Goal: Information Seeking & Learning: Check status

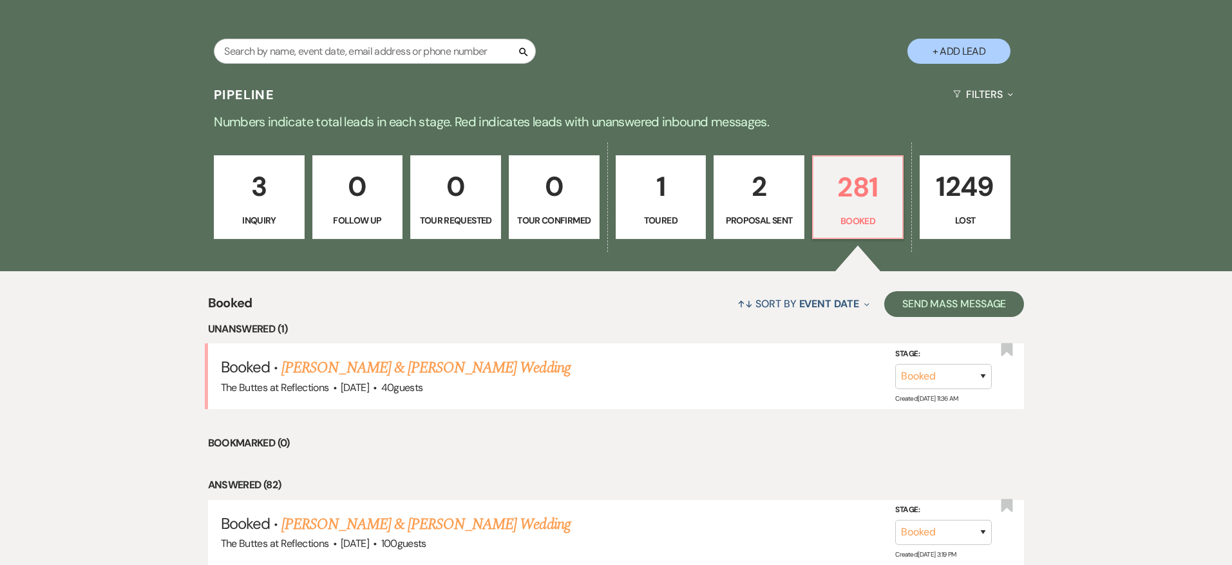
scroll to position [280, 0]
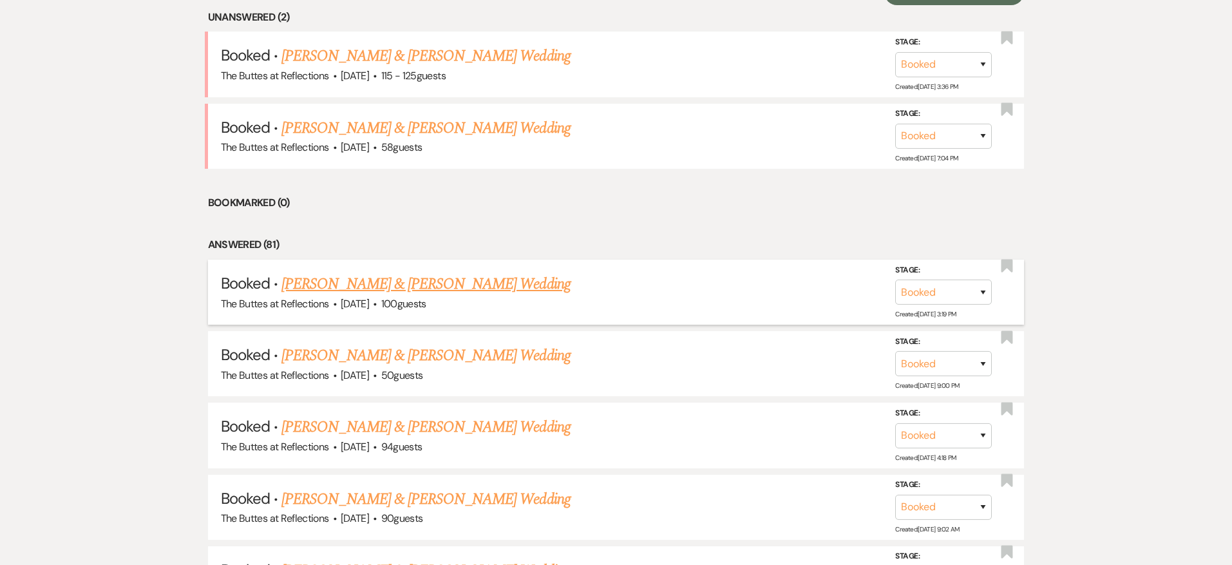
scroll to position [567, 0]
click at [422, 283] on link "[PERSON_NAME] & [PERSON_NAME] Wedding" at bounding box center [425, 284] width 288 height 23
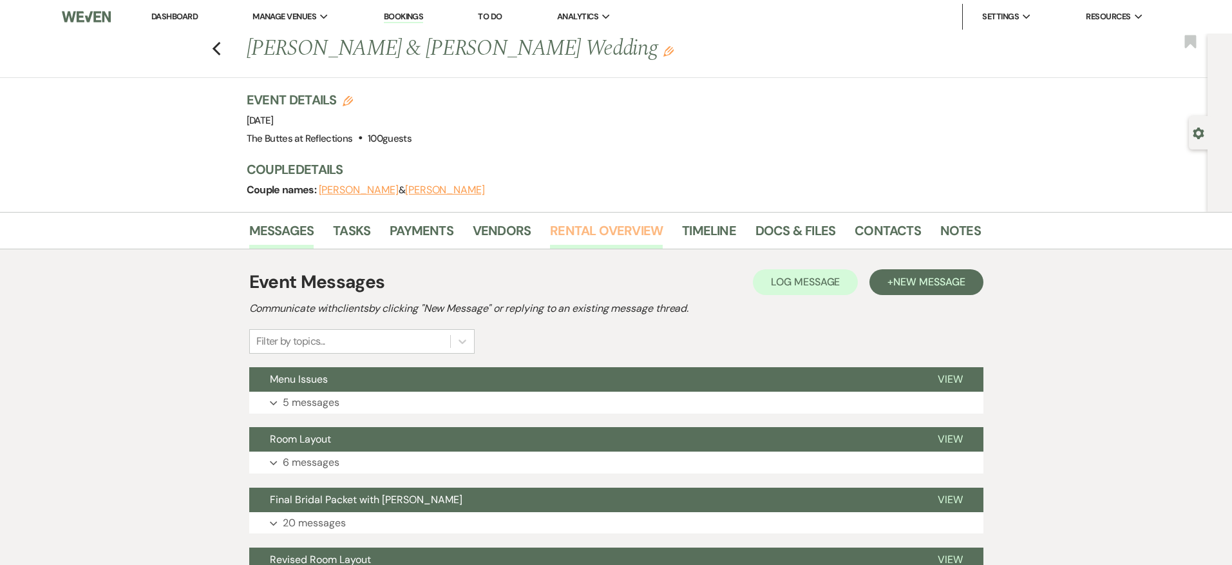
click at [574, 235] on link "Rental Overview" at bounding box center [606, 234] width 113 height 28
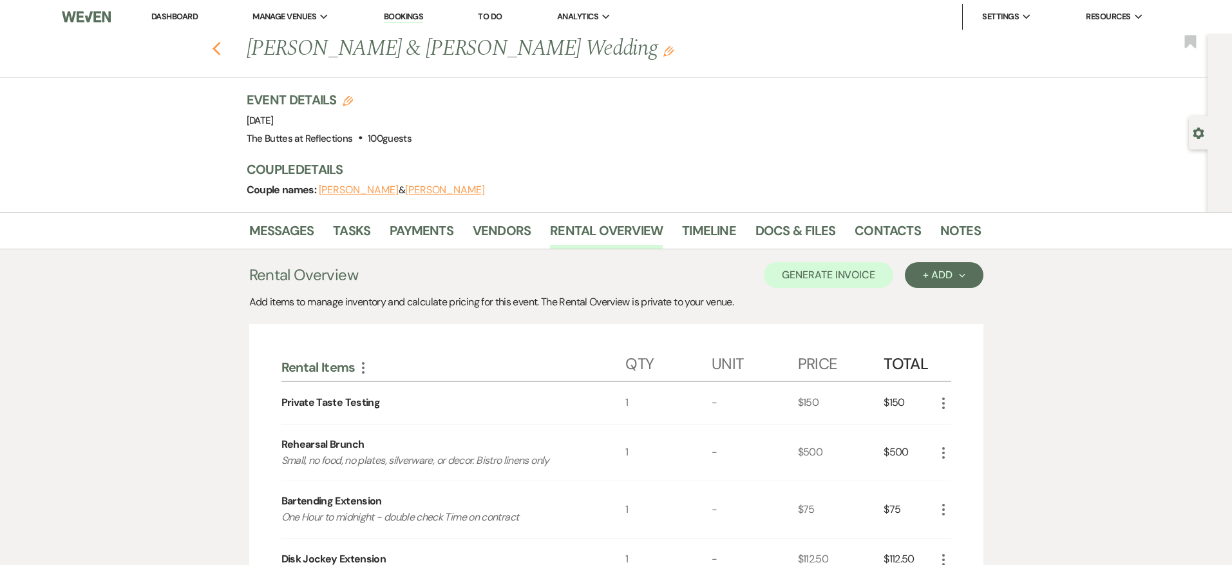
click at [215, 48] on use "button" at bounding box center [216, 49] width 8 height 14
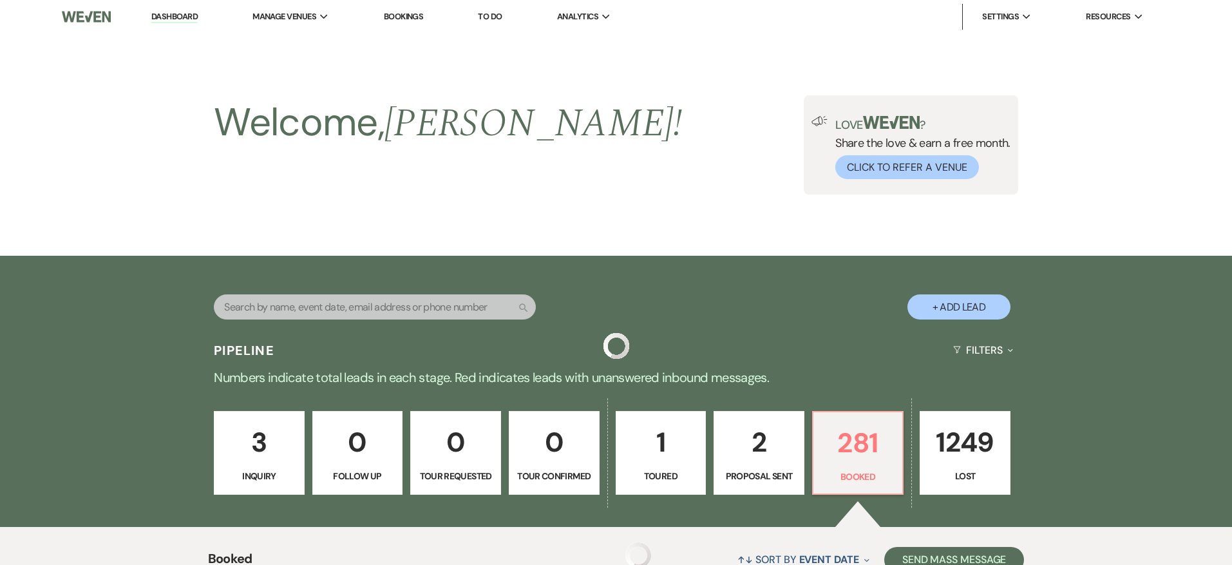
scroll to position [567, 0]
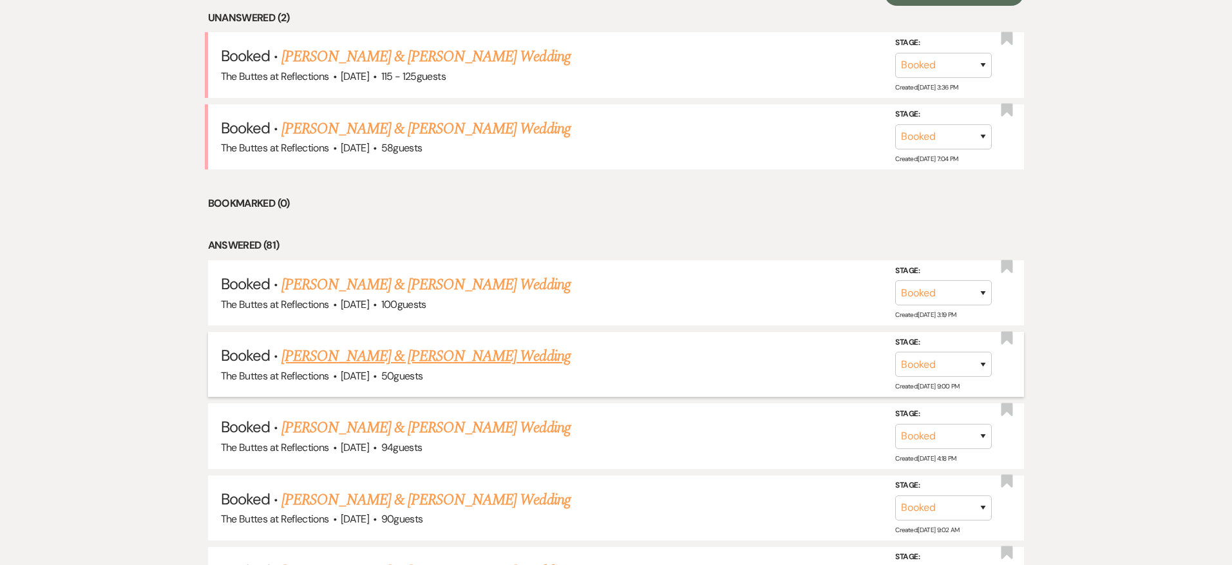
click at [469, 342] on li "Booked · [PERSON_NAME] & [PERSON_NAME] Wedding The Buttes at Reflections · [DAT…" at bounding box center [616, 364] width 816 height 65
click at [496, 352] on link "[PERSON_NAME] & [PERSON_NAME] Wedding" at bounding box center [425, 355] width 288 height 23
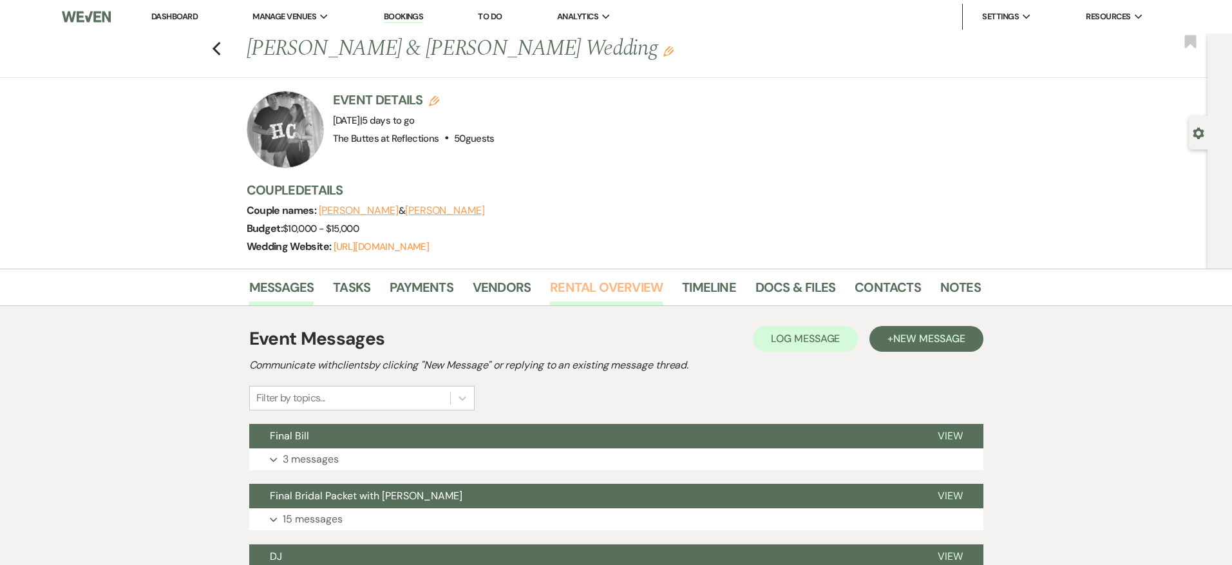
click at [576, 292] on link "Rental Overview" at bounding box center [606, 291] width 113 height 28
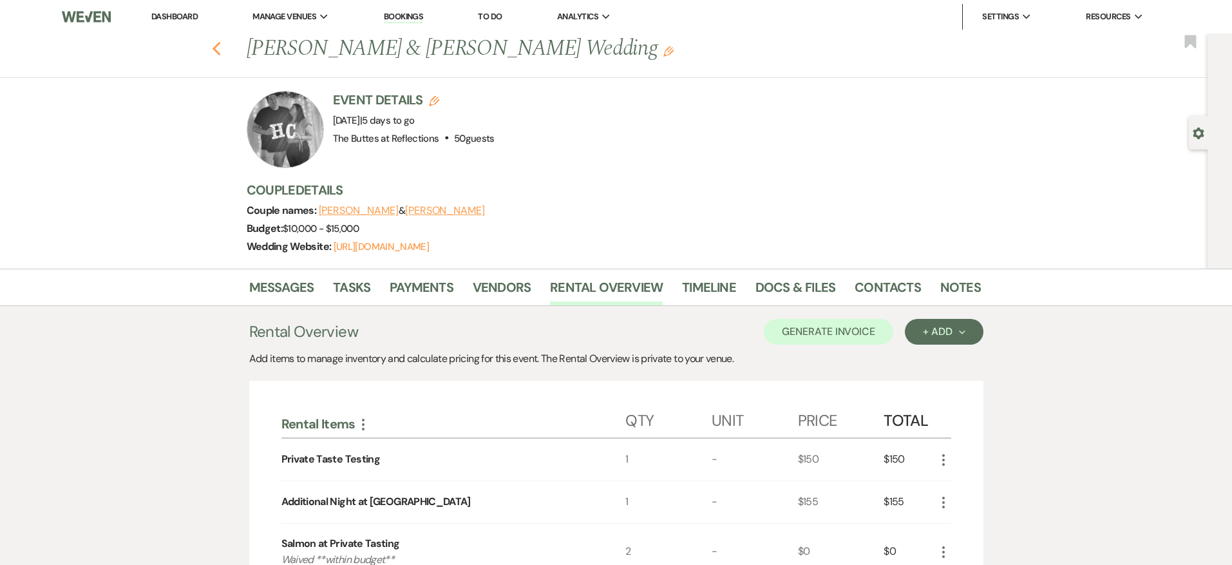
click at [215, 50] on use "button" at bounding box center [216, 49] width 8 height 14
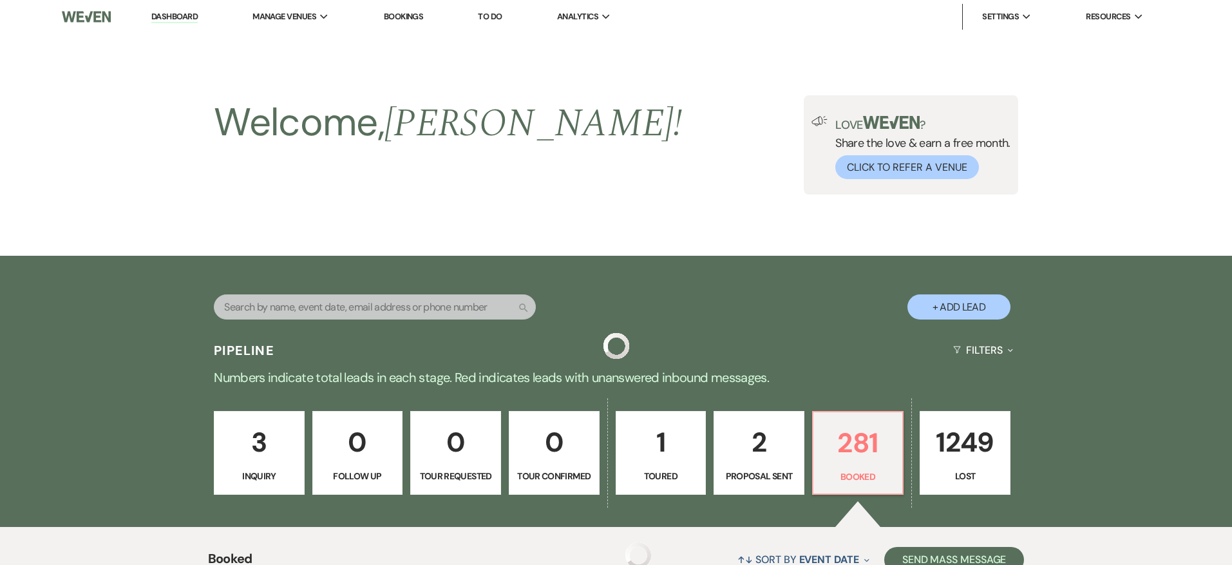
scroll to position [567, 0]
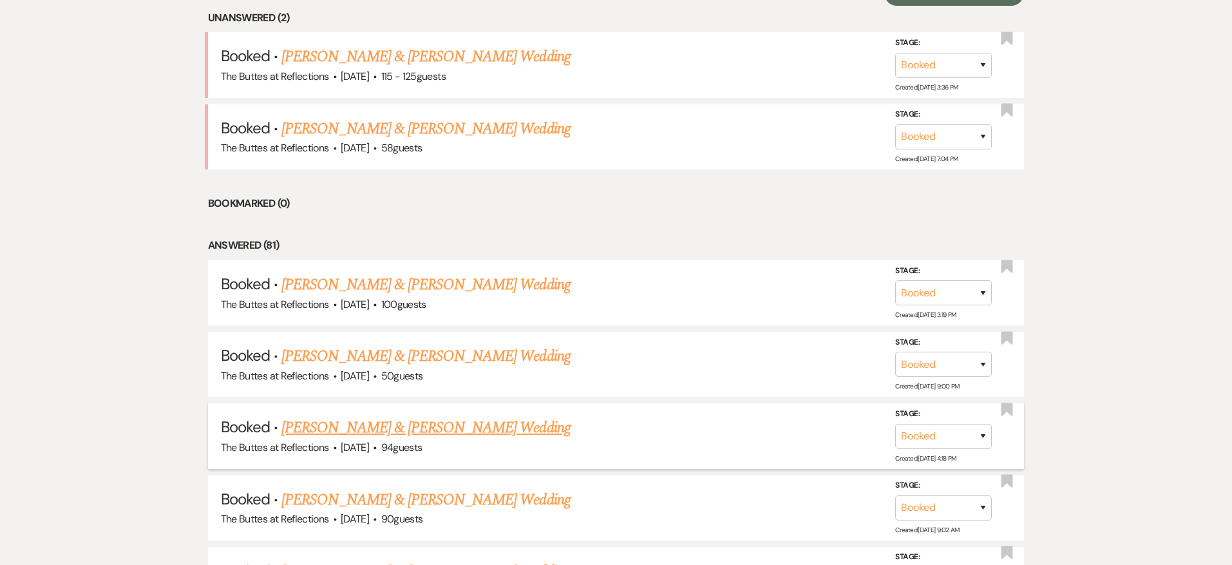
click at [457, 417] on link "[PERSON_NAME] & [PERSON_NAME] Wedding" at bounding box center [425, 427] width 288 height 23
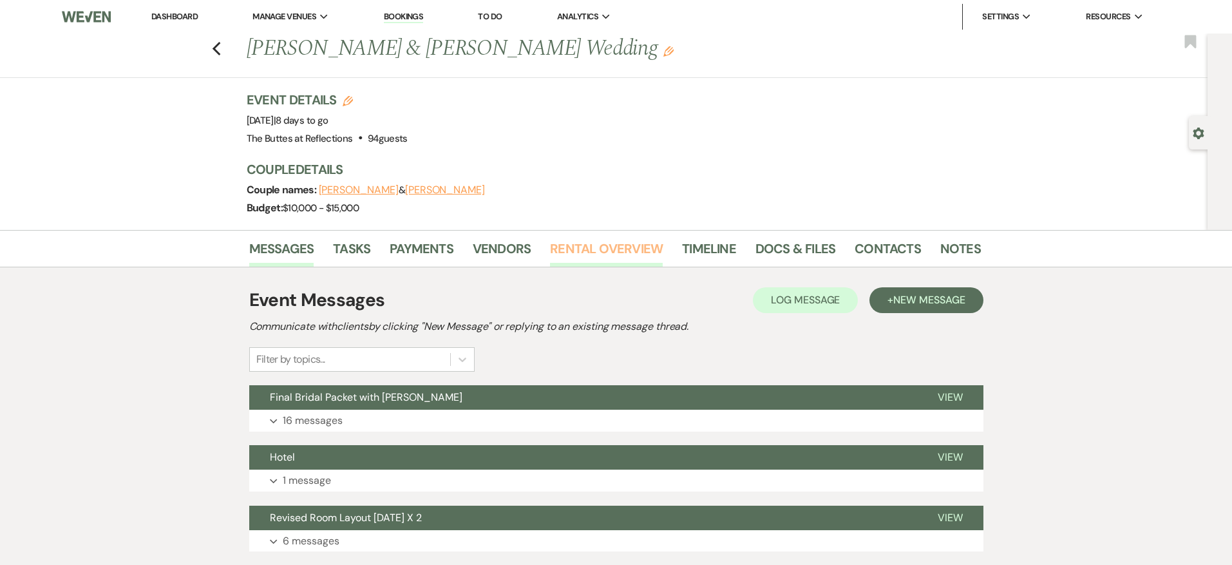
click at [577, 256] on link "Rental Overview" at bounding box center [606, 252] width 113 height 28
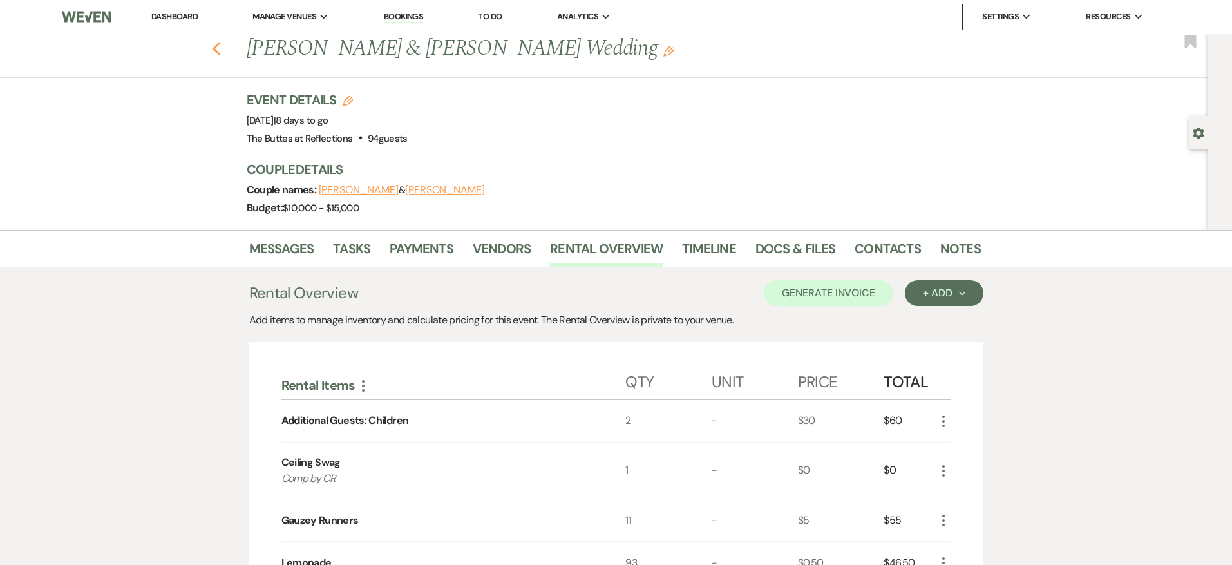
click at [214, 48] on use "button" at bounding box center [216, 49] width 8 height 14
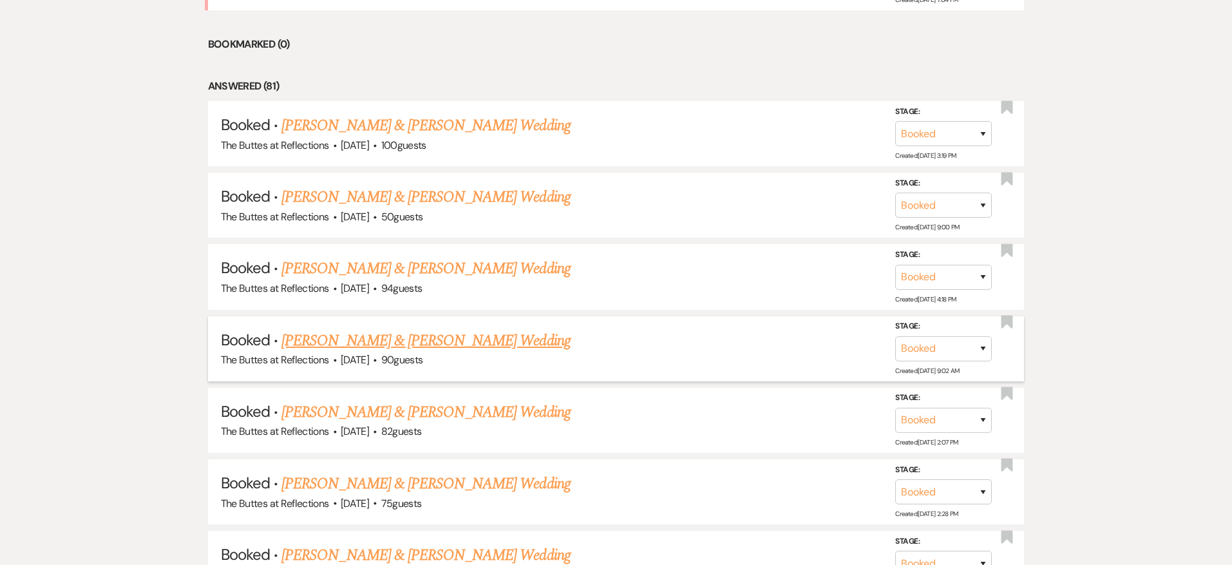
scroll to position [725, 0]
click at [471, 336] on link "[PERSON_NAME] & [PERSON_NAME] Wedding" at bounding box center [425, 341] width 288 height 23
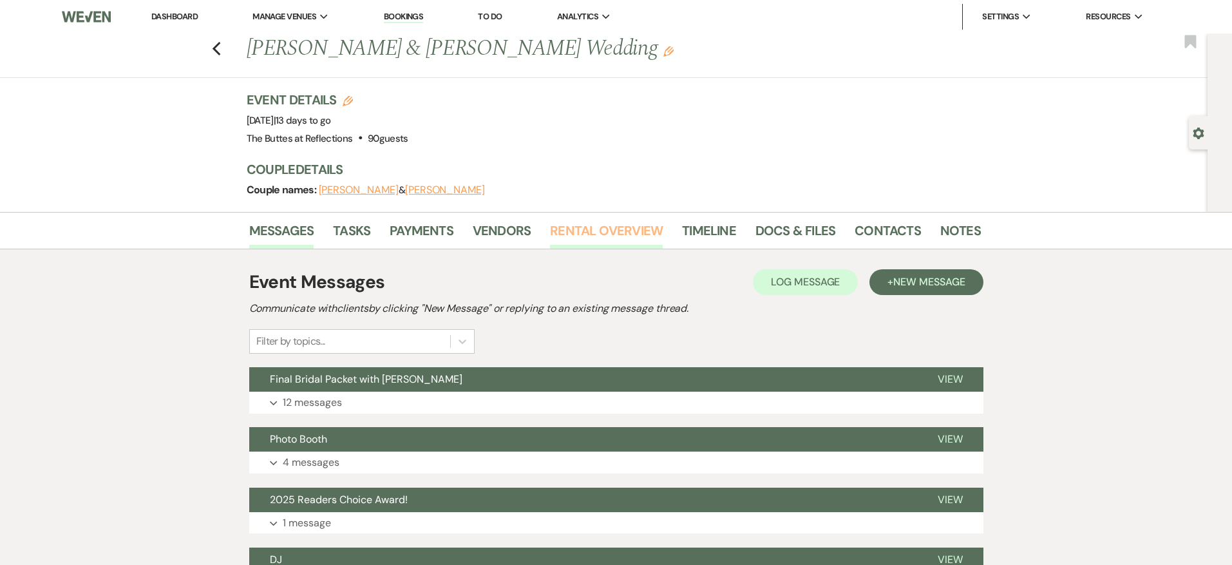
click at [596, 232] on link "Rental Overview" at bounding box center [606, 234] width 113 height 28
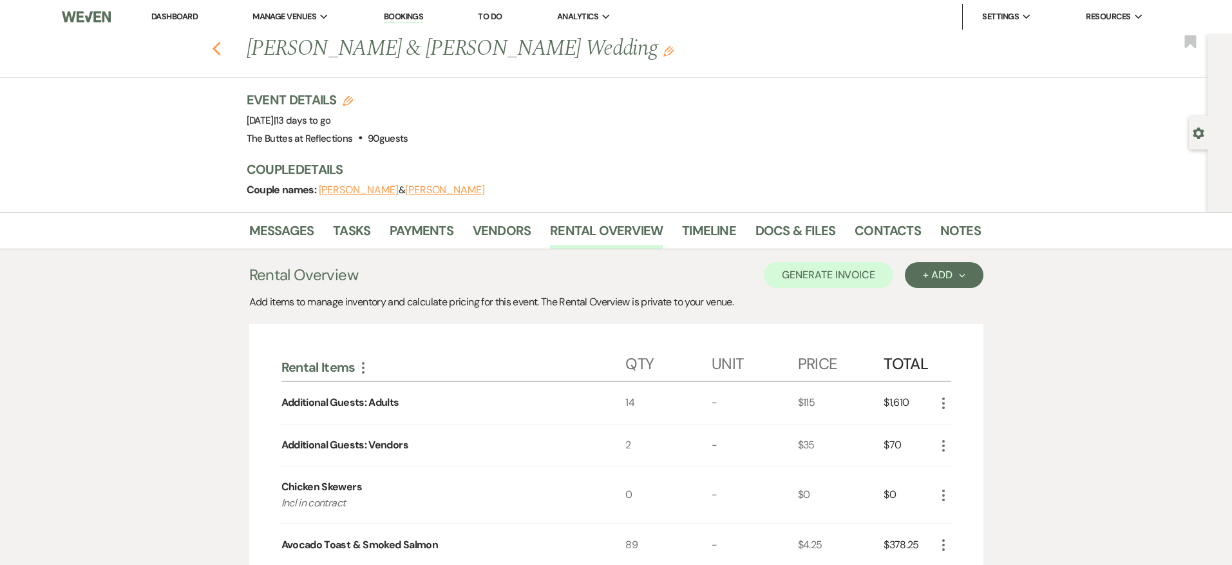
click at [216, 49] on icon "Previous" at bounding box center [217, 48] width 10 height 15
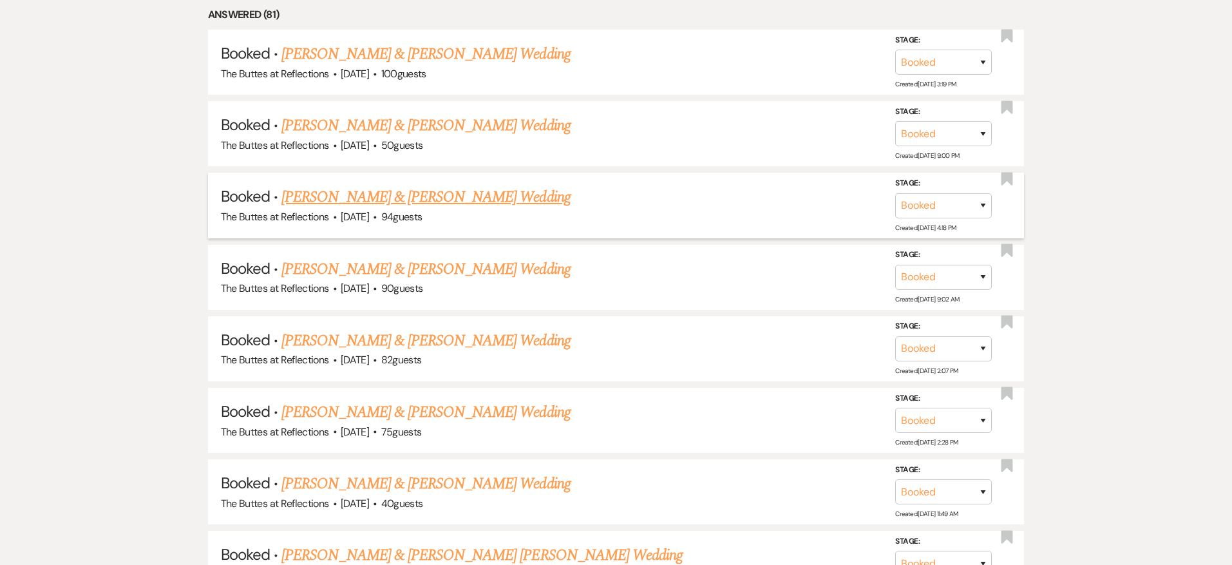
scroll to position [864, 0]
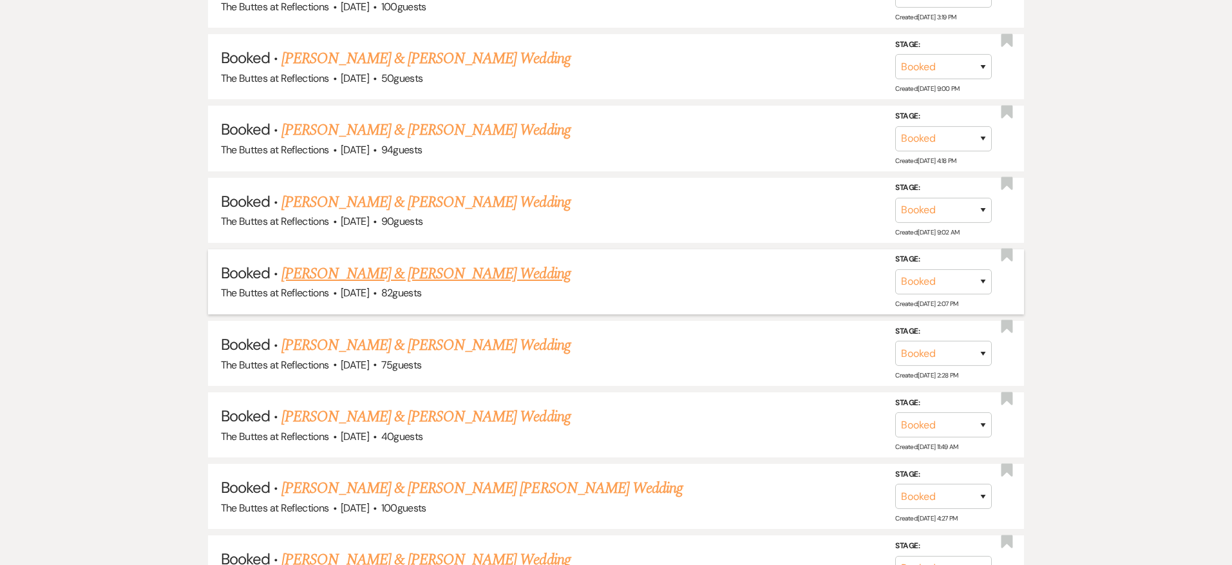
click at [426, 273] on link "[PERSON_NAME] & [PERSON_NAME] Wedding" at bounding box center [425, 273] width 288 height 23
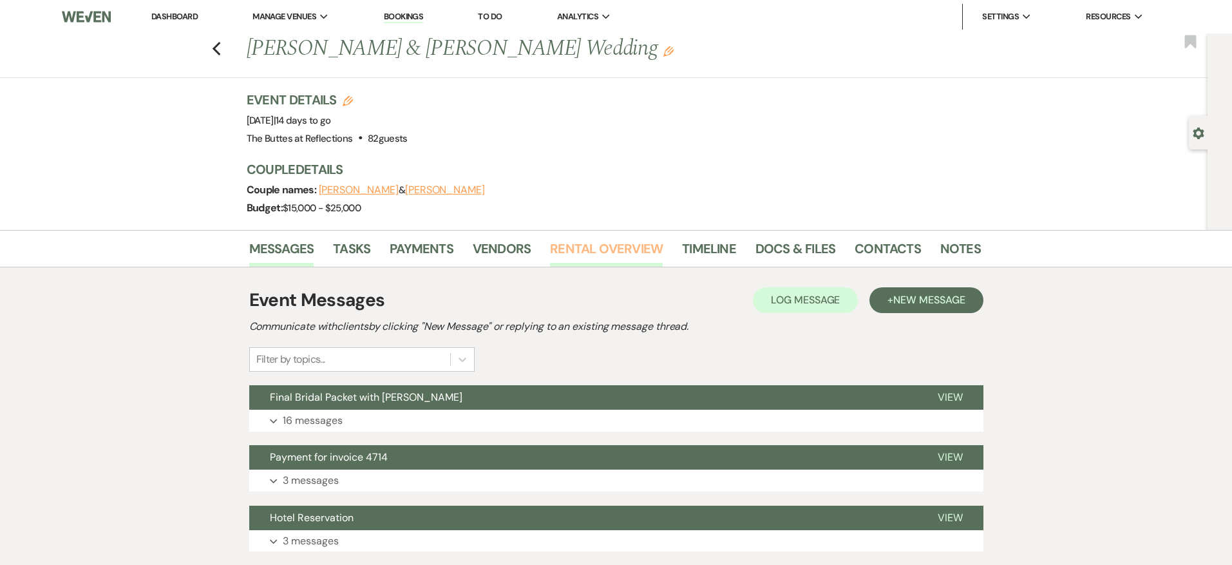
click at [569, 258] on link "Rental Overview" at bounding box center [606, 252] width 113 height 28
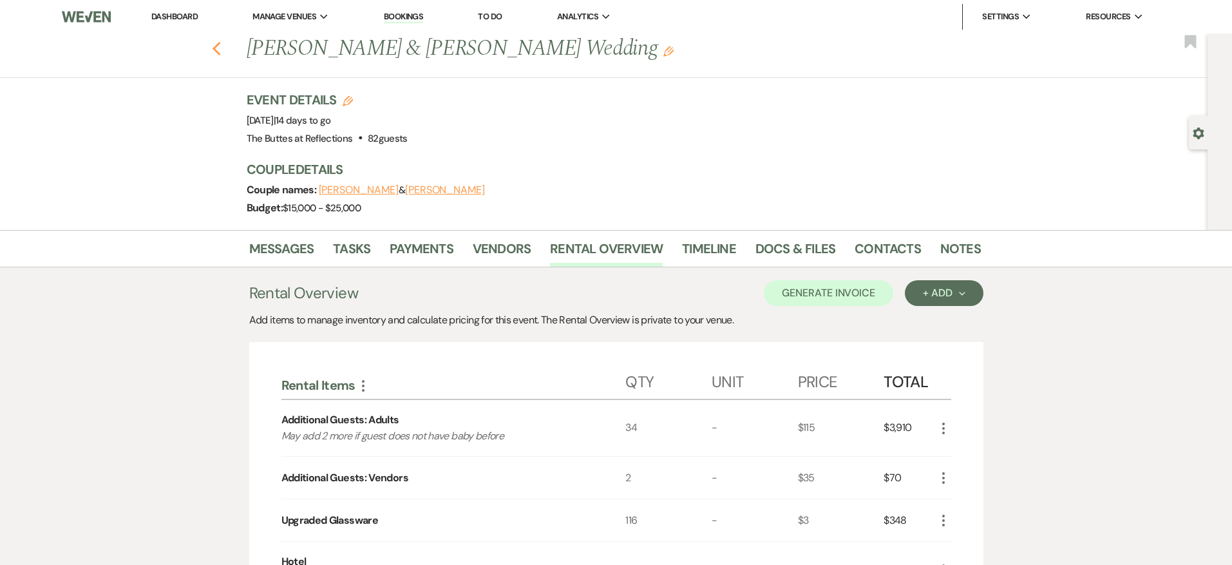
click at [216, 53] on icon "Previous" at bounding box center [217, 48] width 10 height 15
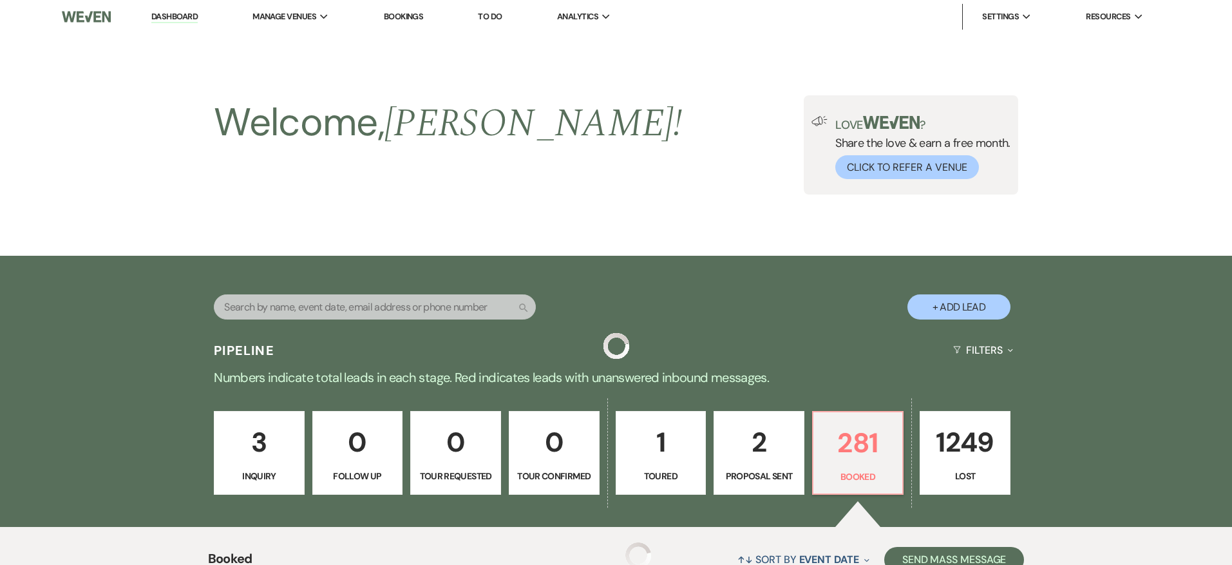
scroll to position [864, 0]
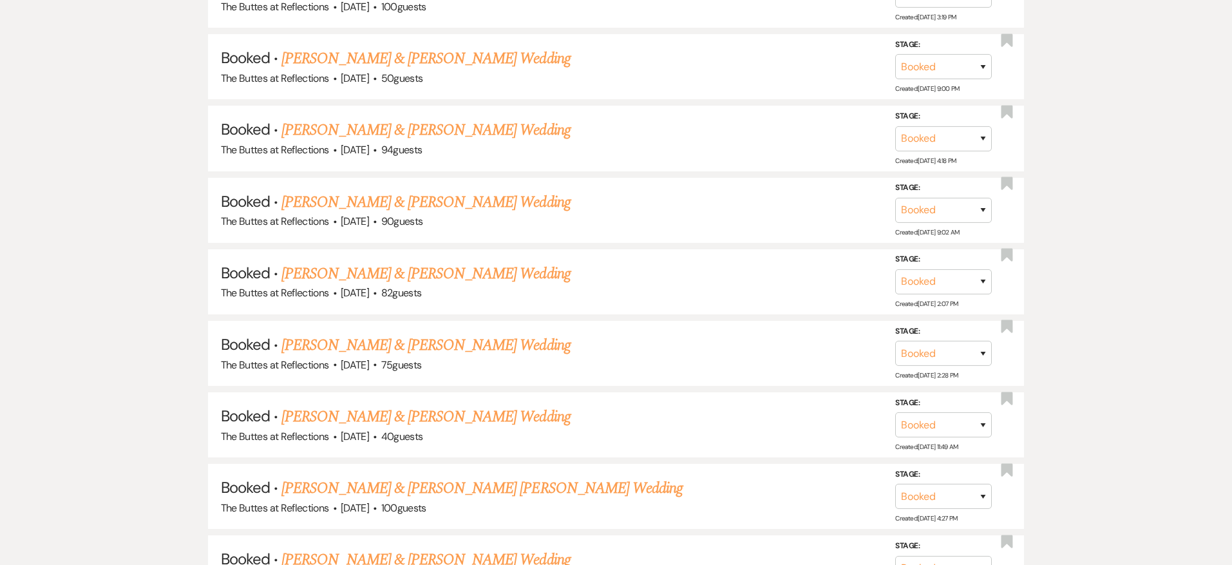
click at [399, 337] on link "[PERSON_NAME] & [PERSON_NAME] Wedding" at bounding box center [425, 345] width 288 height 23
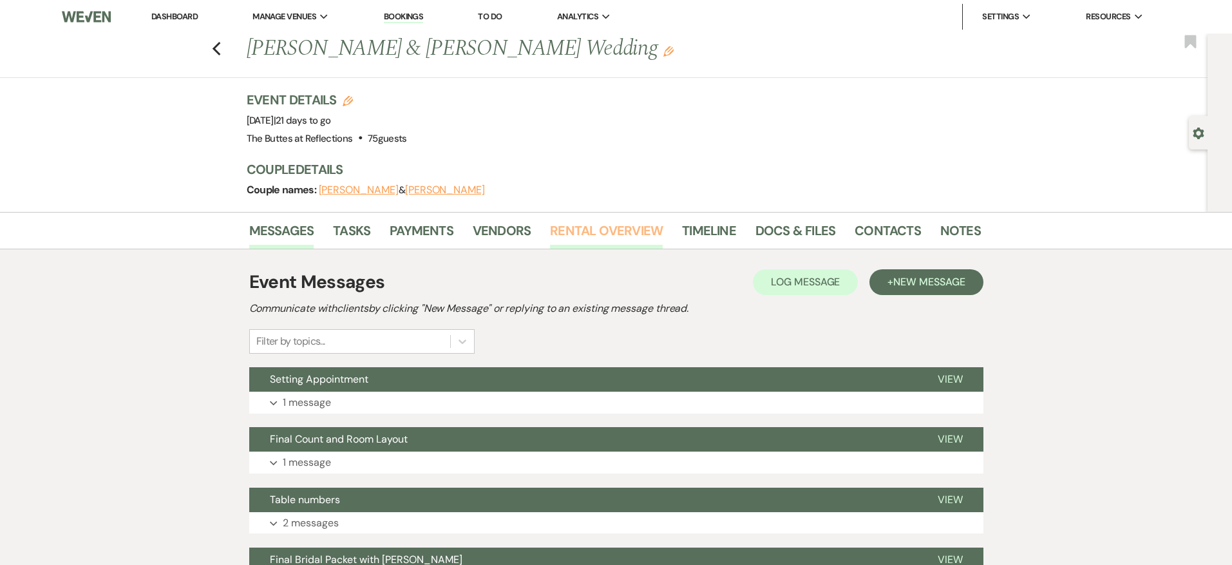
click at [614, 240] on link "Rental Overview" at bounding box center [606, 234] width 113 height 28
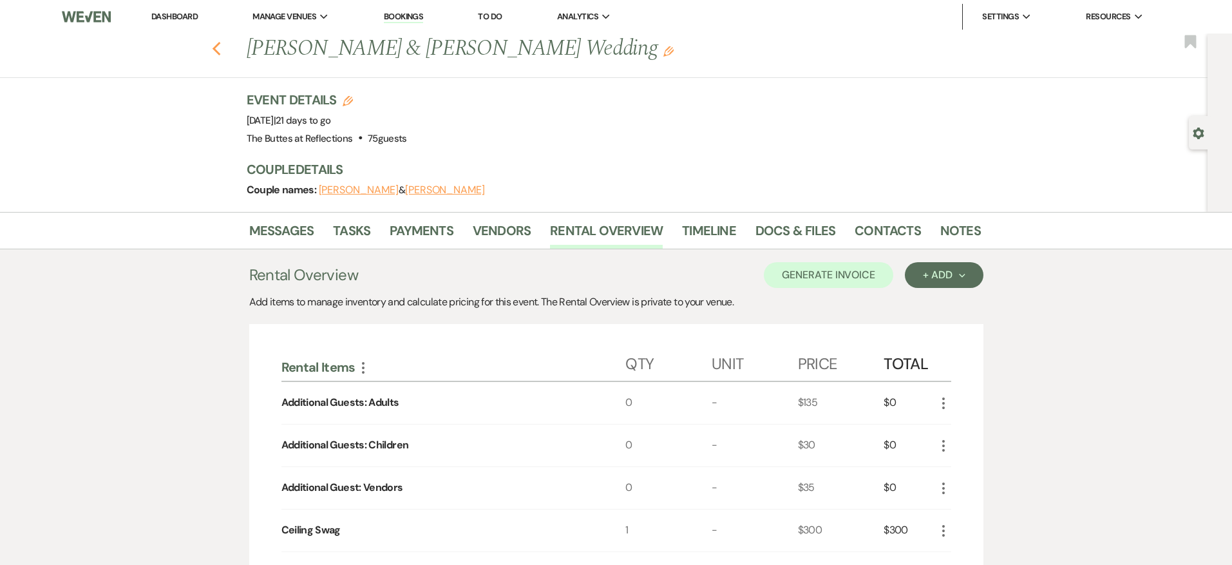
click at [217, 52] on use "button" at bounding box center [216, 49] width 8 height 14
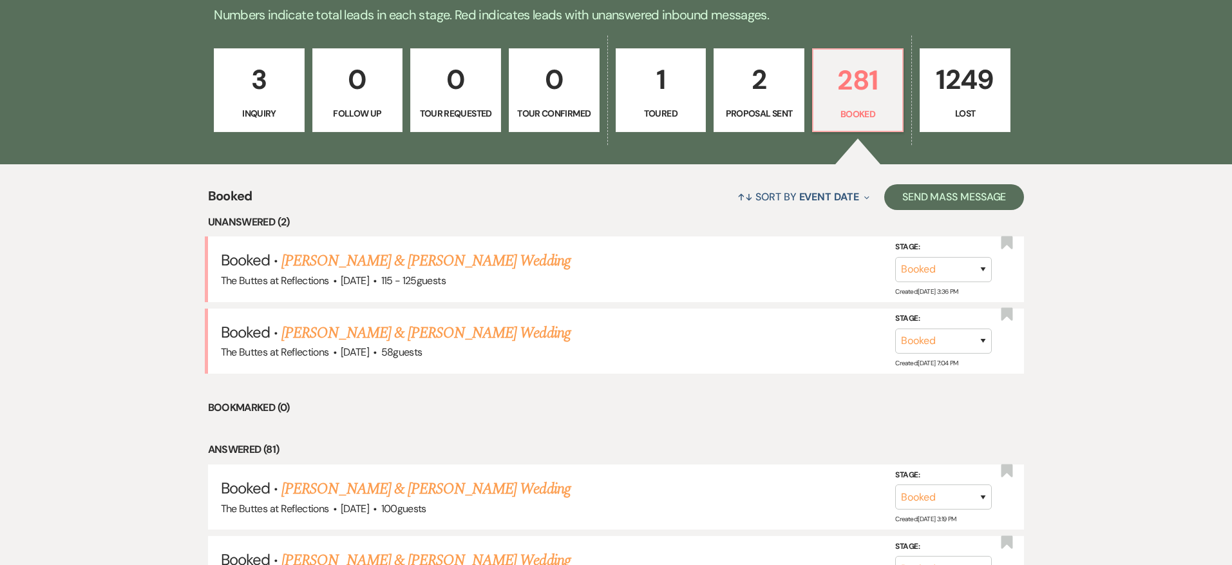
scroll to position [360, 0]
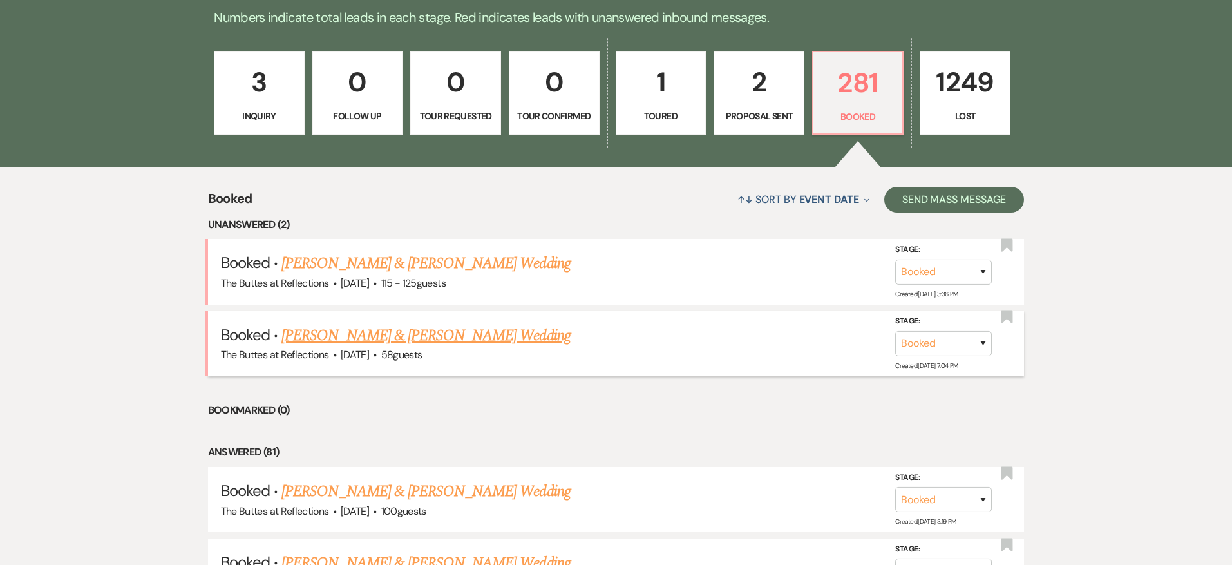
click at [401, 325] on link "[PERSON_NAME] & [PERSON_NAME] Wedding" at bounding box center [425, 335] width 288 height 23
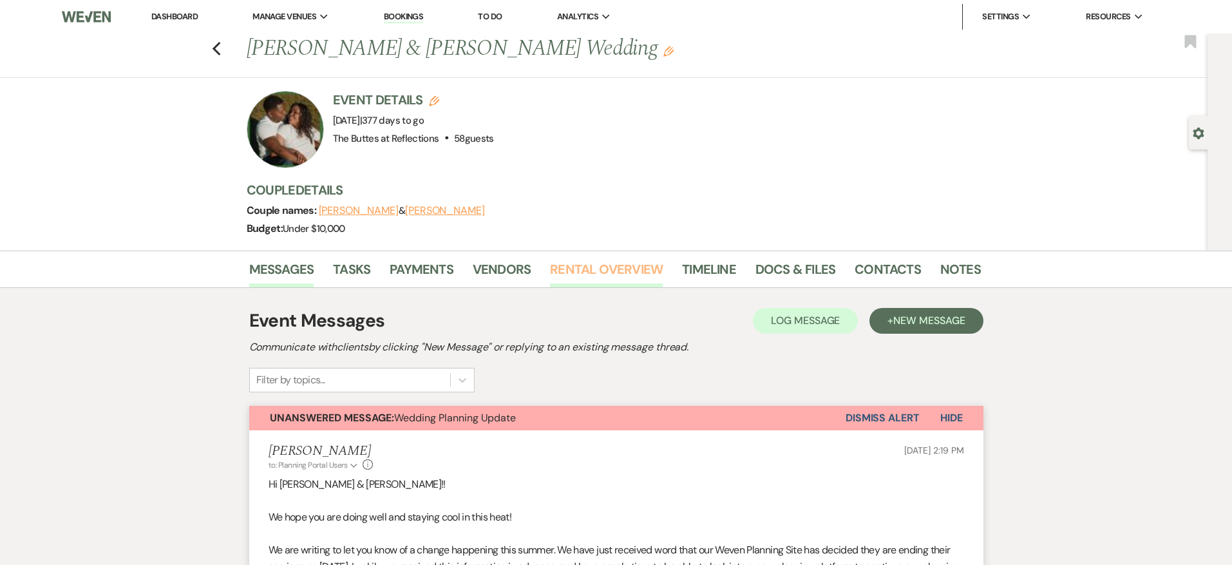
click at [562, 272] on link "Rental Overview" at bounding box center [606, 273] width 113 height 28
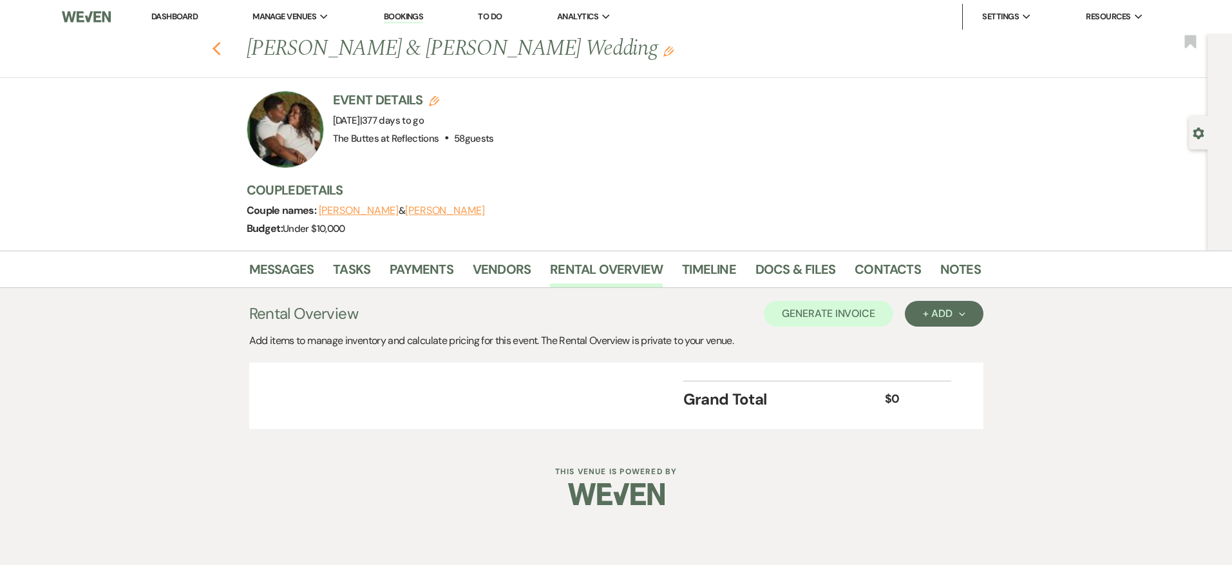
click at [218, 52] on icon "Previous" at bounding box center [217, 48] width 10 height 15
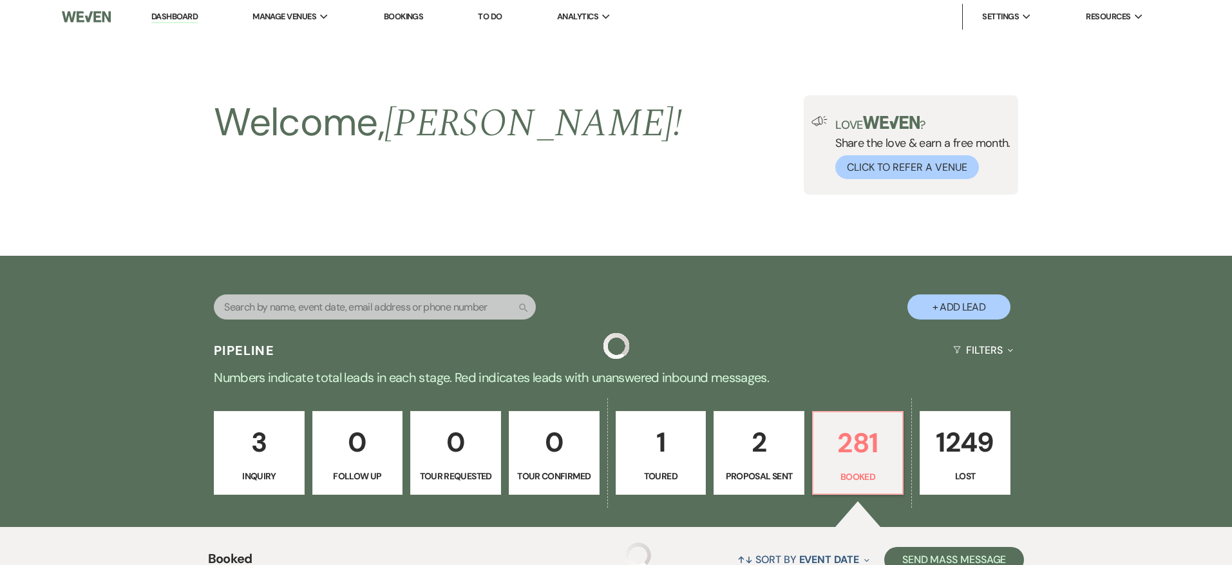
scroll to position [360, 0]
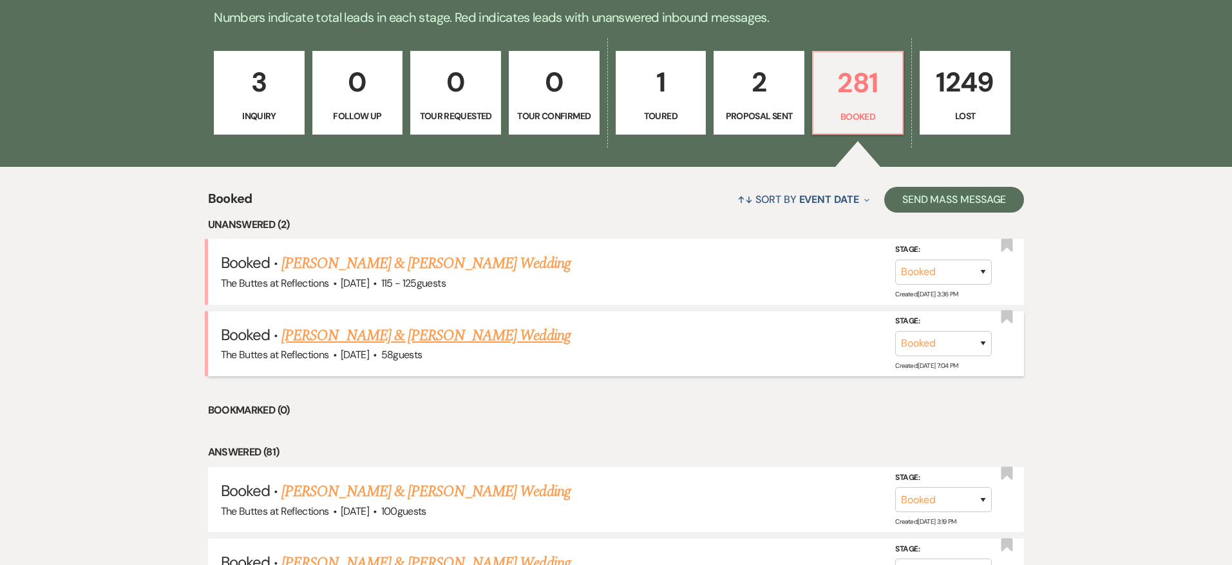
click at [413, 328] on link "[PERSON_NAME] & [PERSON_NAME] Wedding" at bounding box center [425, 335] width 288 height 23
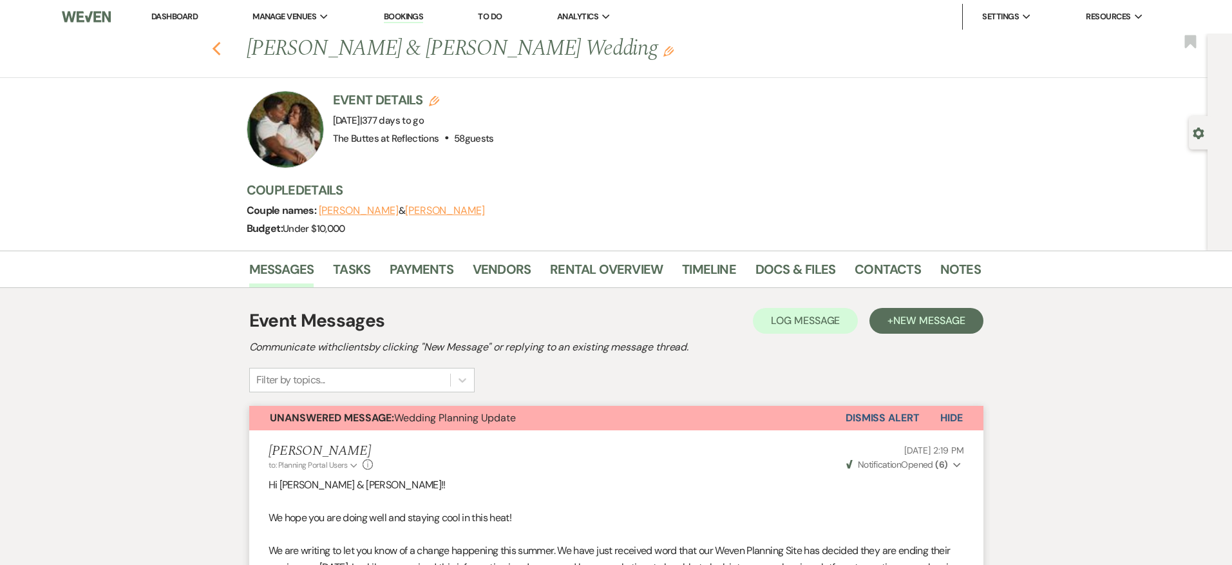
click at [215, 52] on use "button" at bounding box center [216, 49] width 8 height 14
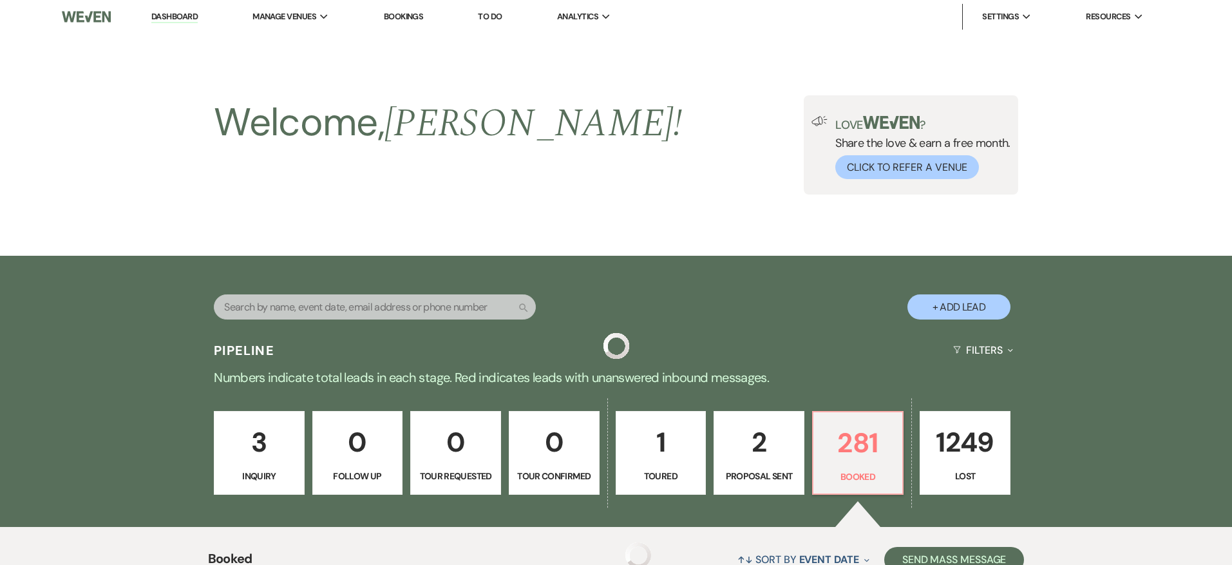
scroll to position [360, 0]
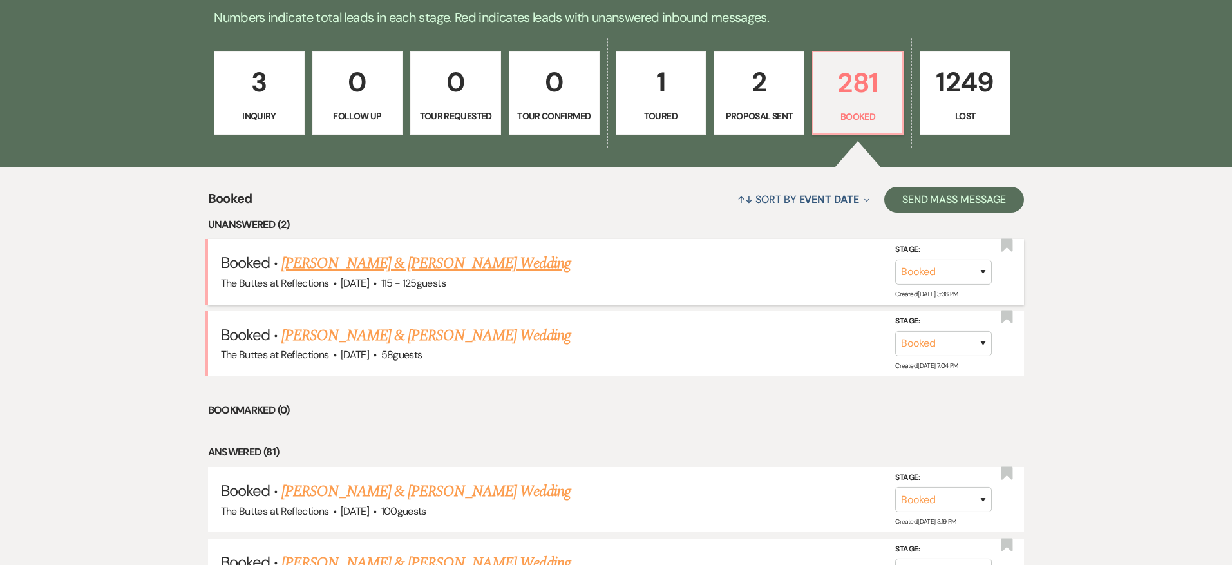
click at [350, 260] on link "[PERSON_NAME] & [PERSON_NAME] Wedding" at bounding box center [425, 263] width 288 height 23
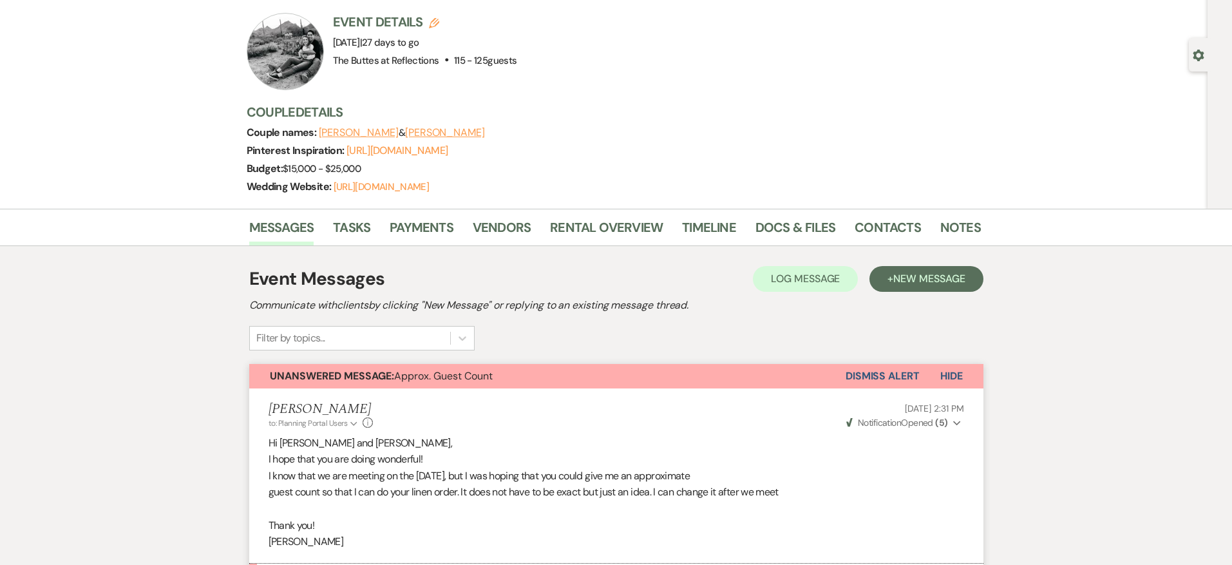
scroll to position [63, 0]
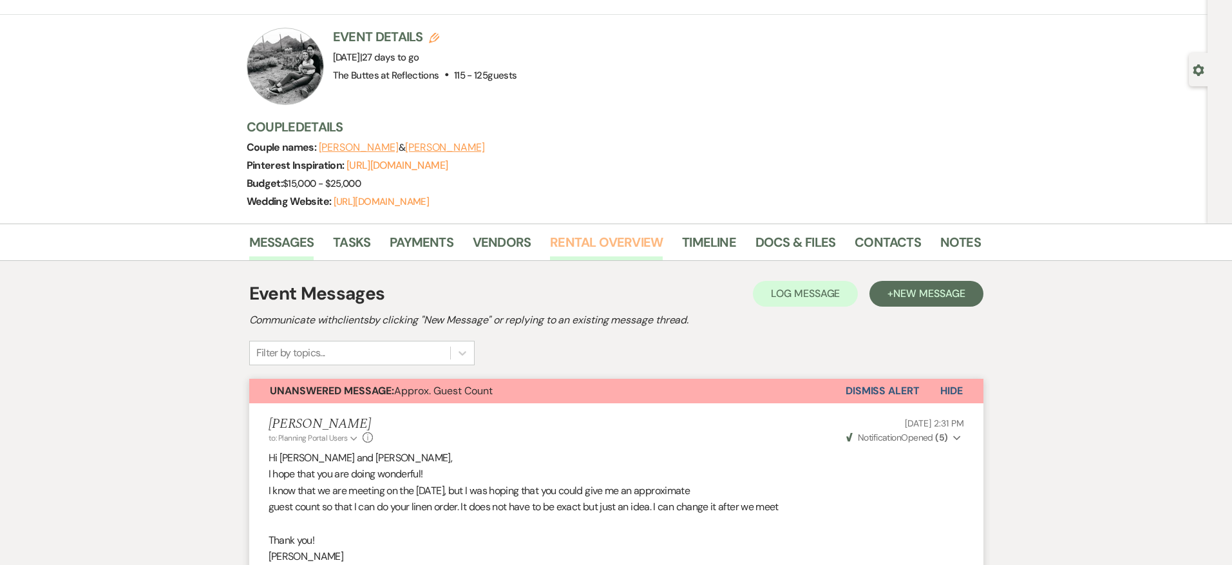
click at [587, 260] on link "Rental Overview" at bounding box center [606, 246] width 113 height 28
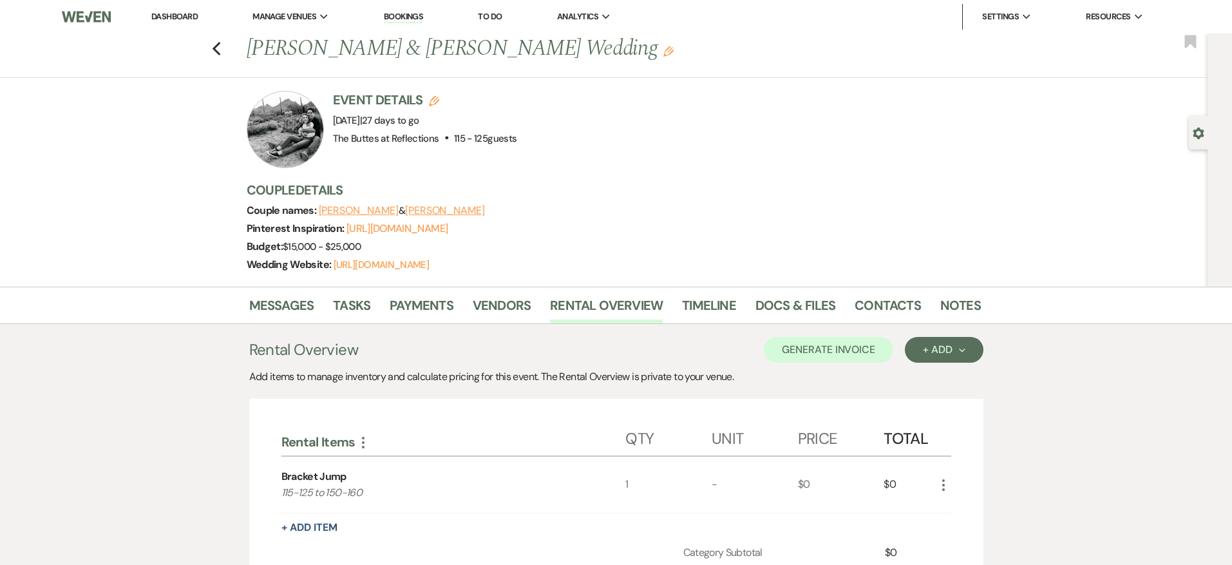
click at [182, 14] on link "Dashboard" at bounding box center [174, 16] width 46 height 11
